Goal: Transaction & Acquisition: Book appointment/travel/reservation

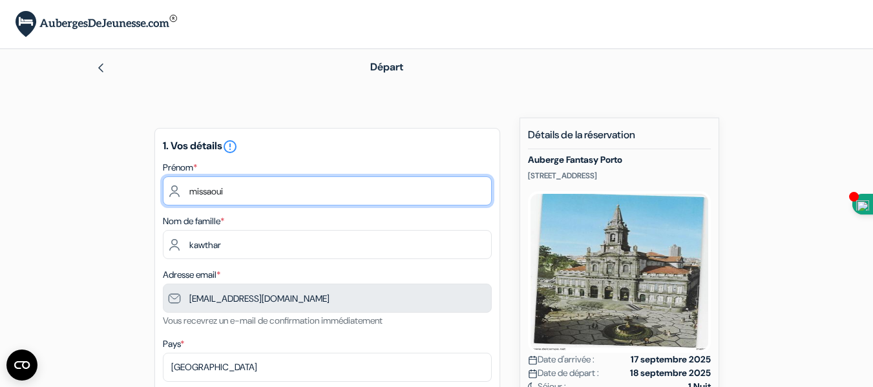
click at [196, 190] on input "missaoui" at bounding box center [327, 190] width 329 height 29
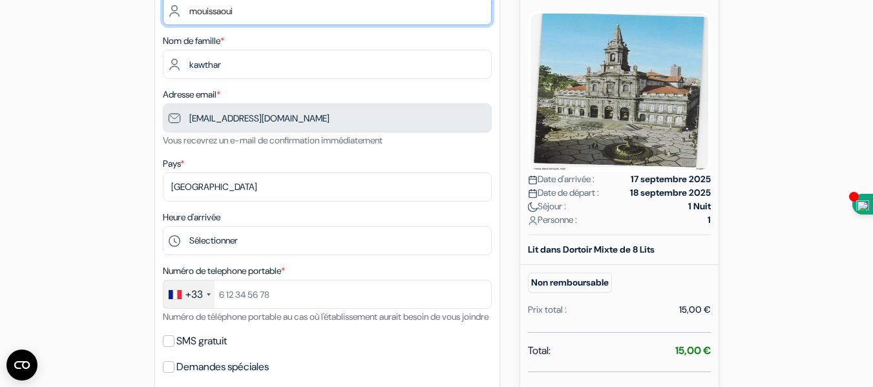
scroll to position [188, 0]
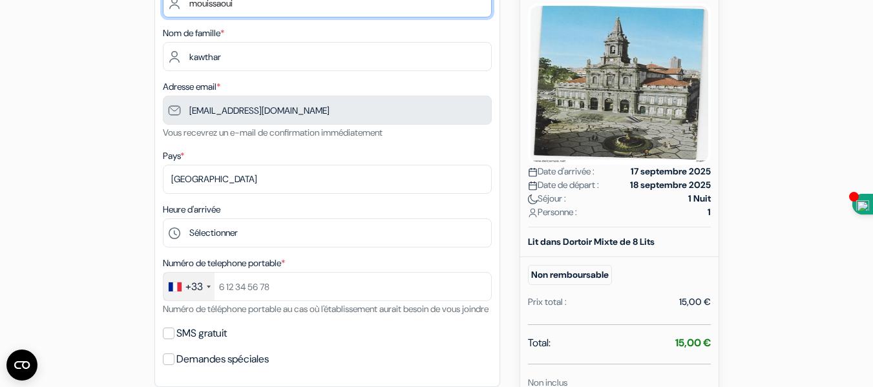
type input "mouissaoui"
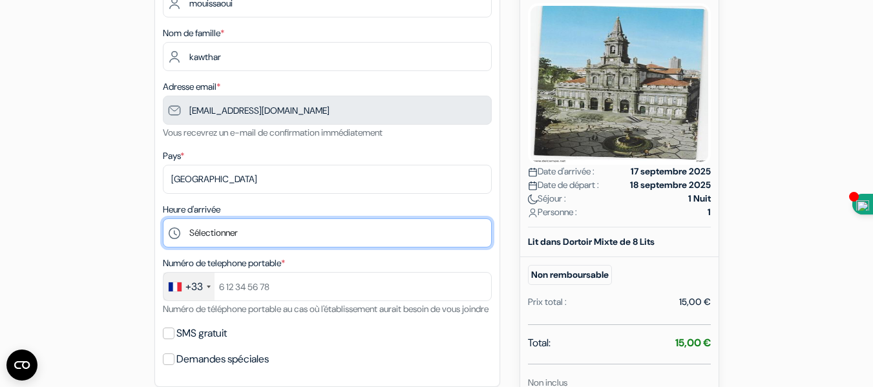
click at [244, 233] on select "Sélectionner 15:00 16:00 17:00 18:00 19:00 20:00 21:00 22:00 23:00" at bounding box center [327, 232] width 329 height 29
select select "23"
click at [163, 218] on select "Sélectionner 15:00 16:00 17:00 18:00 19:00 20:00 21:00 22:00 23:00" at bounding box center [327, 232] width 329 height 29
click at [214, 233] on select "Sélectionner 15:00 16:00 17:00 18:00 19:00 20:00 21:00 22:00 23:00" at bounding box center [327, 232] width 329 height 29
click at [163, 218] on select "Sélectionner 15:00 16:00 17:00 18:00 19:00 20:00 21:00 22:00 23:00" at bounding box center [327, 232] width 329 height 29
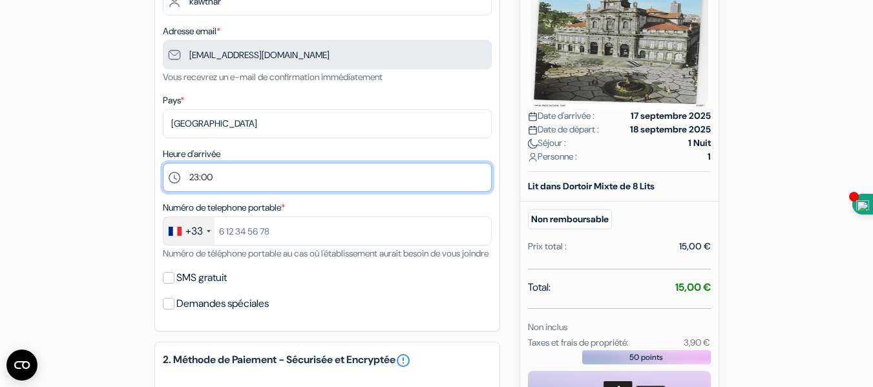
scroll to position [250, 0]
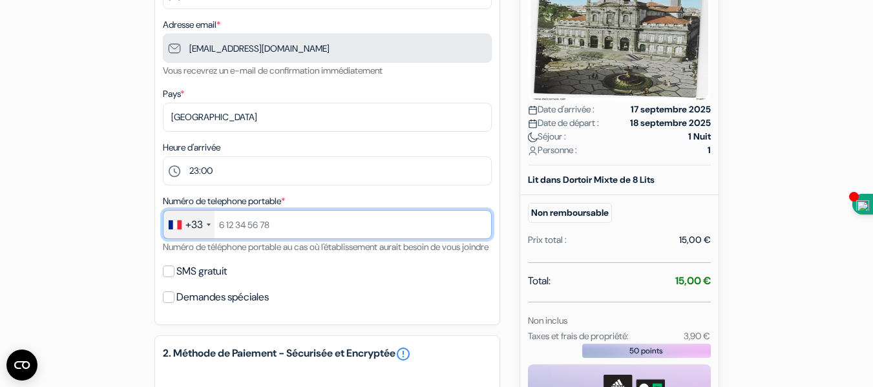
click at [239, 229] on input "text" at bounding box center [327, 224] width 329 height 29
type input "753620369"
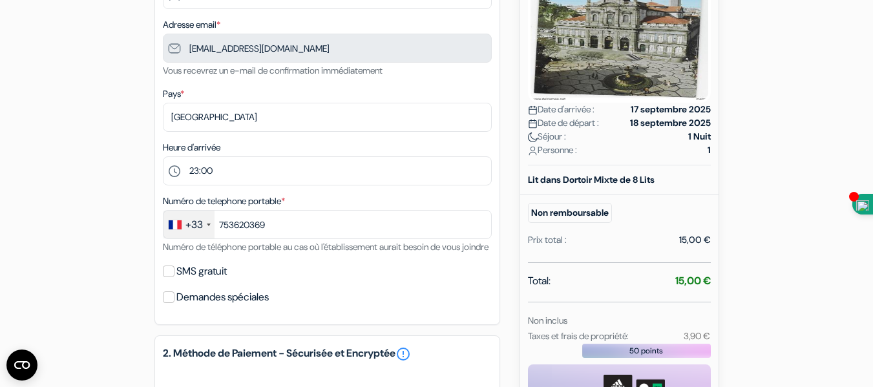
click at [129, 335] on div "add_box Auberge Fantasy Porto [STREET_ADDRESS] Détails de l'établissement Auber…" at bounding box center [436, 257] width 737 height 779
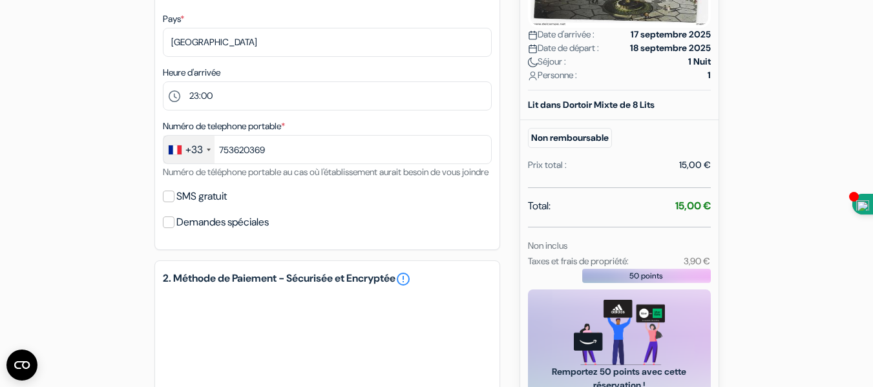
scroll to position [324, 0]
click at [172, 203] on input "SMS gratuit" at bounding box center [169, 197] width 12 height 12
checkbox input "true"
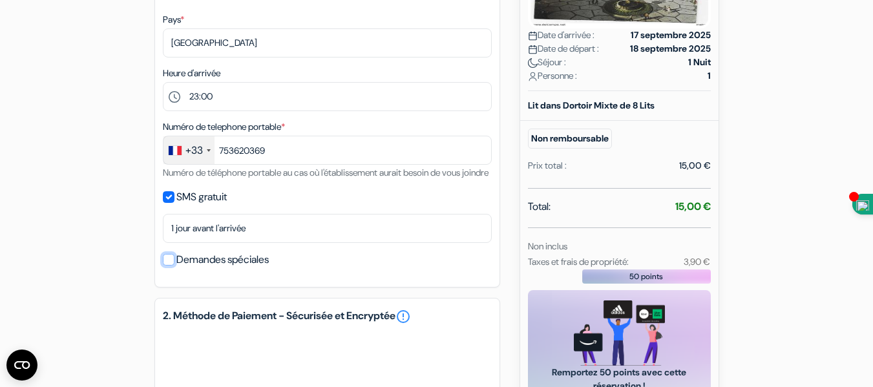
click at [171, 266] on input "Demandes spéciales" at bounding box center [169, 260] width 12 height 12
checkbox input "true"
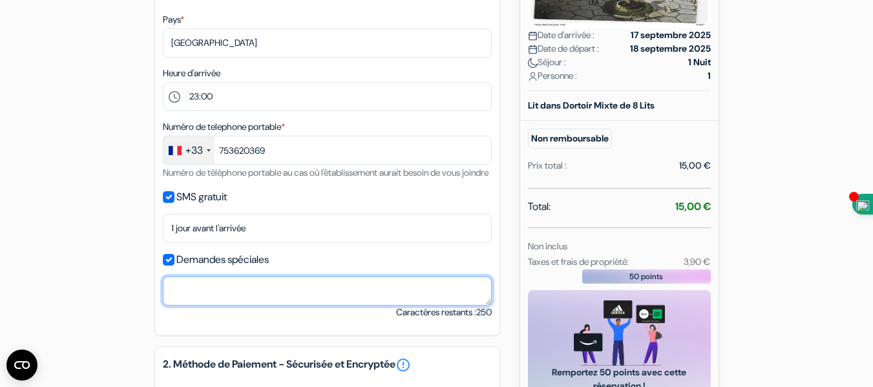
click at [190, 306] on textarea at bounding box center [327, 291] width 329 height 29
type textarea "c non sur watsup a ce numero [PHONE_NUMBER]"
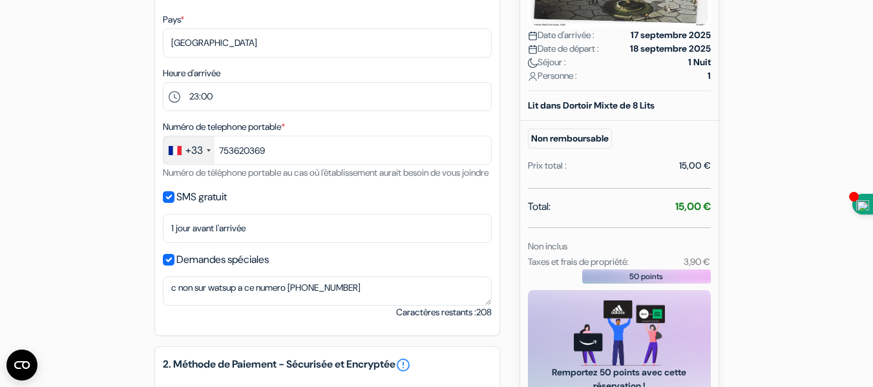
click at [114, 289] on div "add_box Auberge Fantasy Porto [STREET_ADDRESS] Détails de l'établissement Auber…" at bounding box center [436, 225] width 737 height 864
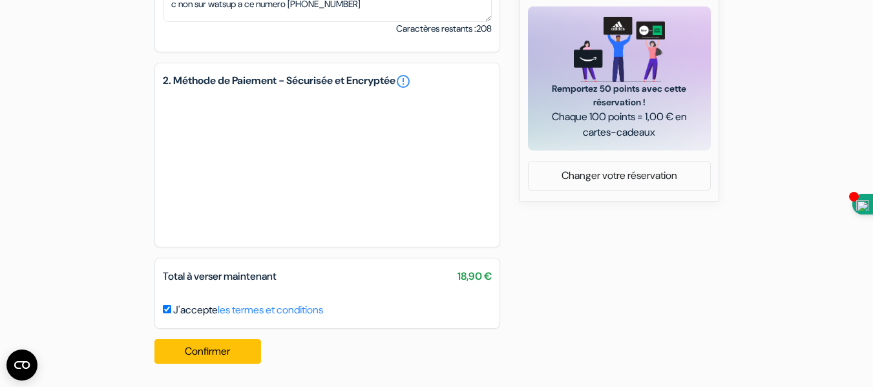
scroll to position [623, 0]
click at [198, 346] on button "Confirmer Loading..." at bounding box center [207, 351] width 107 height 25
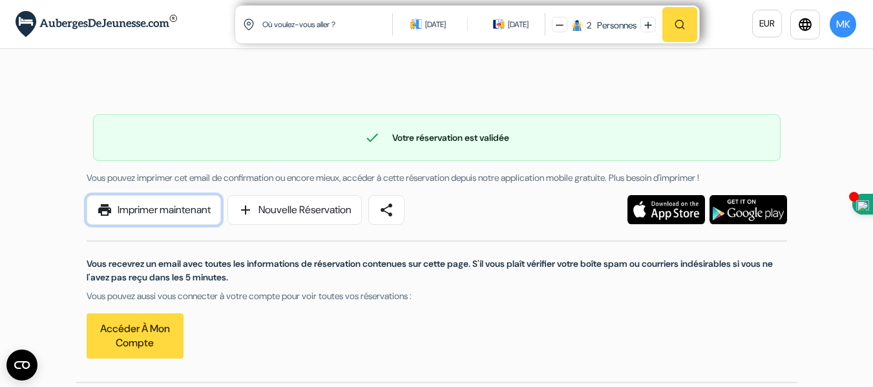
click at [170, 215] on link "print Imprimer maintenant" at bounding box center [154, 210] width 134 height 30
click at [225, 89] on div "check Votre réservation est validée Numéro de réservation: DORMS-BK-6126790581 …" at bounding box center [436, 230] width 721 height 304
click at [723, 85] on div "check Votre réservation est validée Numéro de réservation: DORMS-BK-6126790581 …" at bounding box center [436, 230] width 721 height 304
